Goal: Information Seeking & Learning: Learn about a topic

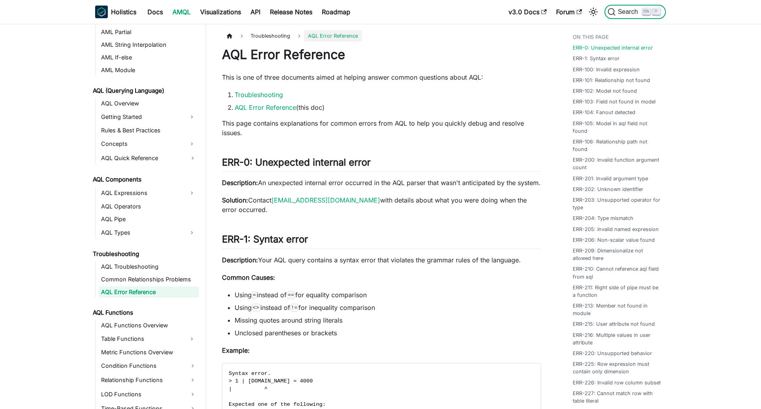
click at [615, 13] on span "Search" at bounding box center [628, 11] width 27 height 7
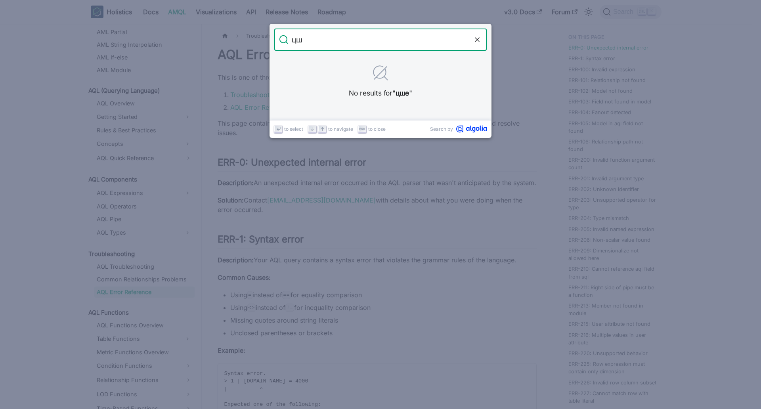
type input "ц"
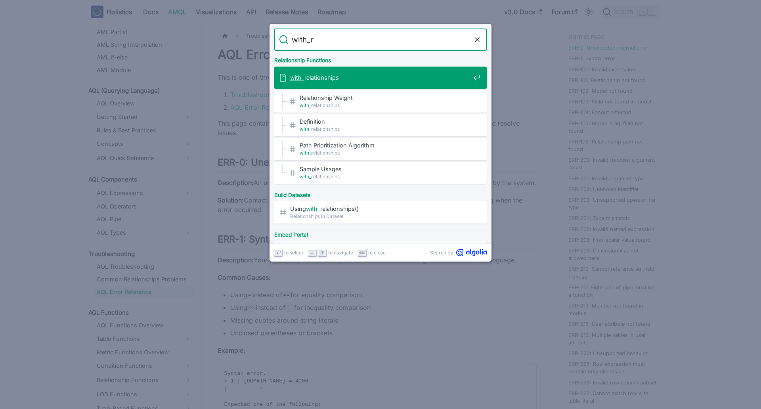
type input "with_re"
click at [382, 80] on span "with_re lationships" at bounding box center [380, 78] width 180 height 8
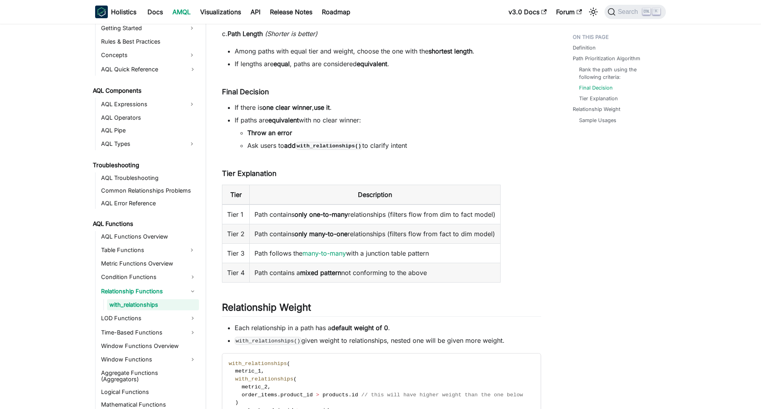
scroll to position [634, 0]
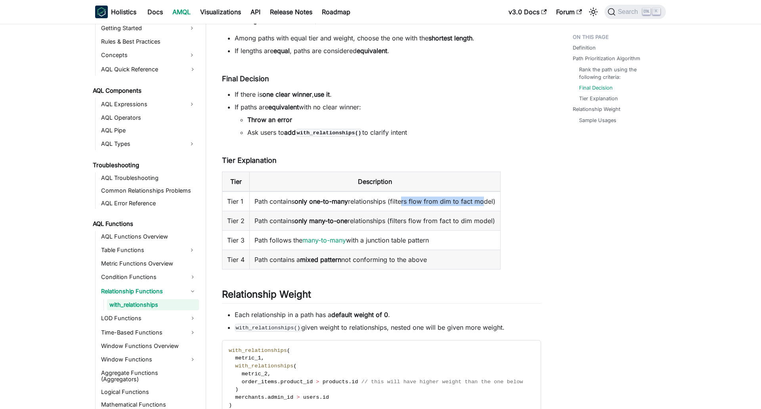
drag, startPoint x: 397, startPoint y: 201, endPoint x: 480, endPoint y: 207, distance: 82.6
click at [480, 207] on td "Path contains only one-to-many relationships (filters flow from dim to fact mod…" at bounding box center [375, 201] width 251 height 20
click at [286, 227] on td "Path contains only many-to-one relationships (filters flow from fact to dim mod…" at bounding box center [375, 220] width 251 height 19
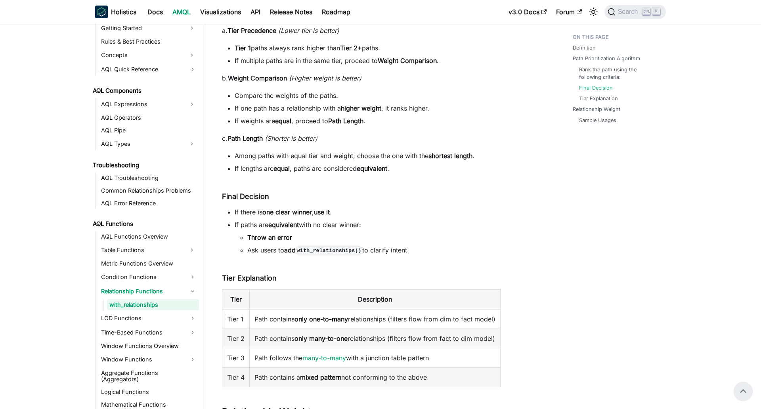
scroll to position [515, 0]
